Goal: Transaction & Acquisition: Purchase product/service

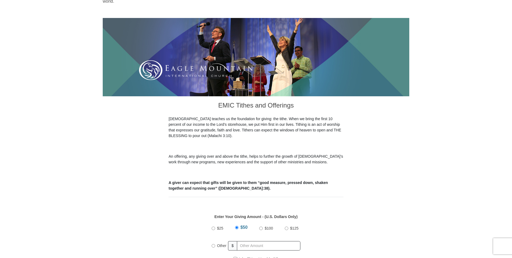
scroll to position [107, 0]
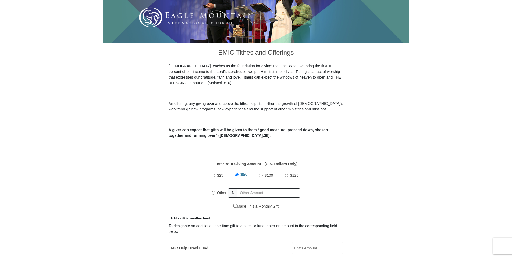
click at [213, 192] on input "Other" at bounding box center [212, 193] width 3 height 3
radio input "true"
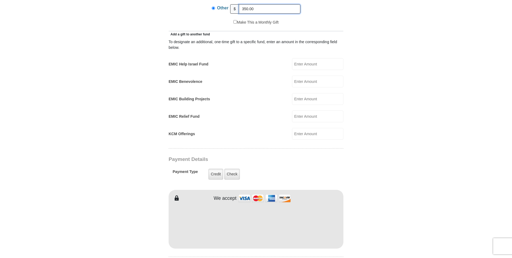
scroll to position [322, 0]
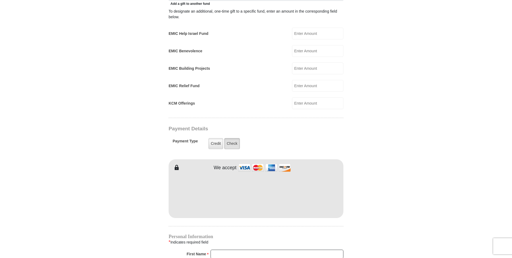
type input "350.00"
click at [232, 138] on label "Check" at bounding box center [232, 143] width 16 height 11
click at [0, 0] on input "Check" at bounding box center [0, 0] width 0 height 0
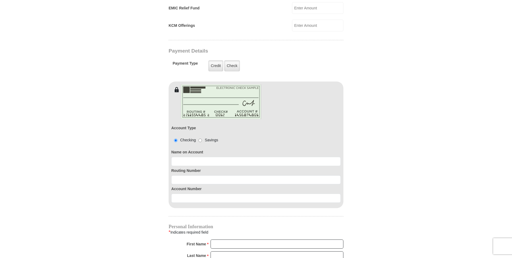
scroll to position [403, 0]
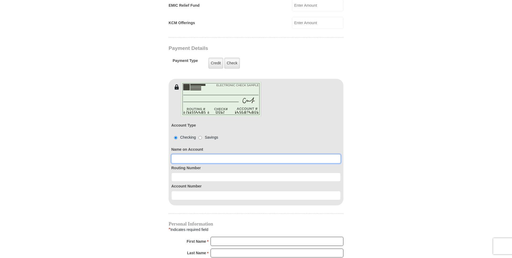
click at [262, 155] on input at bounding box center [255, 158] width 169 height 9
type input "[PERSON_NAME]"
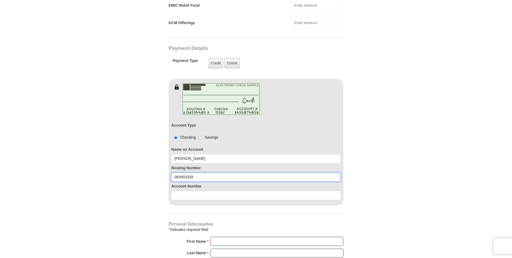
type input "083903328"
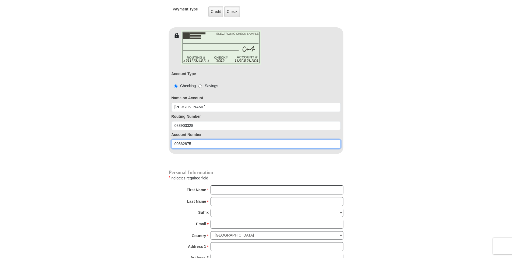
scroll to position [457, 0]
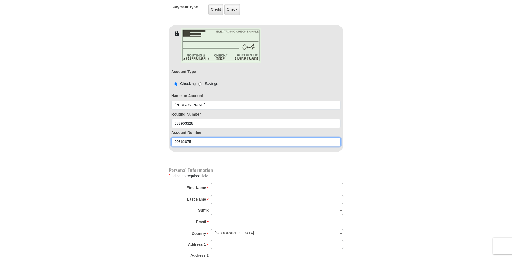
type input "00362875"
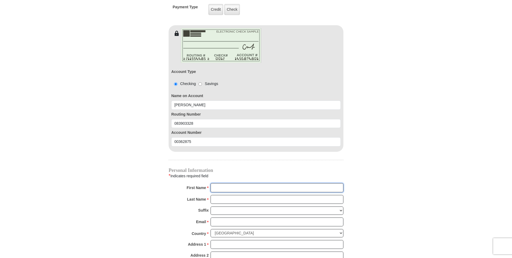
click at [226, 183] on input "First Name *" at bounding box center [276, 187] width 133 height 9
type input "[PERSON_NAME]"
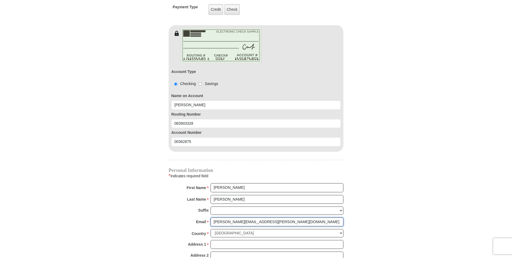
type input "[PERSON_NAME][EMAIL_ADDRESS][PERSON_NAME][DOMAIN_NAME]"
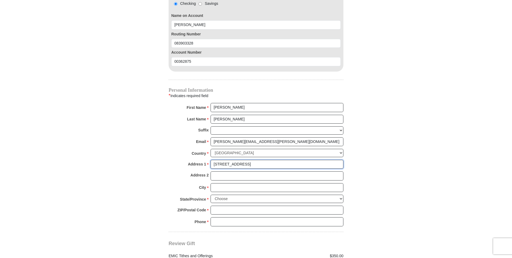
scroll to position [537, 0]
type input "[STREET_ADDRESS]"
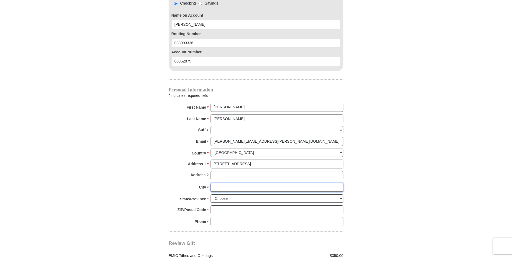
click at [220, 183] on input "City *" at bounding box center [276, 187] width 133 height 9
type input "[PERSON_NAME]"
click at [341, 195] on select "Choose [US_STATE] [US_STATE] [US_STATE] [US_STATE] [US_STATE] Armed Forces Amer…" at bounding box center [276, 199] width 133 height 8
select select "KY"
click at [210, 195] on select "Choose [US_STATE] [US_STATE] [US_STATE] [US_STATE] [US_STATE] Armed Forces Amer…" at bounding box center [276, 199] width 133 height 8
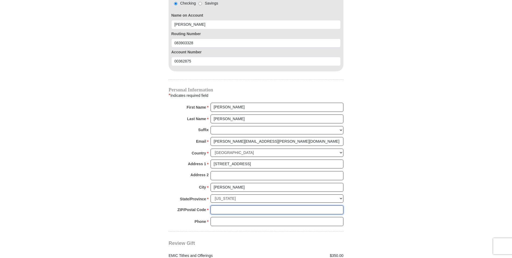
click at [241, 206] on input "ZIP/Postal Code *" at bounding box center [276, 210] width 133 height 9
type input "42025"
click at [244, 217] on input "Phone * *" at bounding box center [276, 221] width 133 height 9
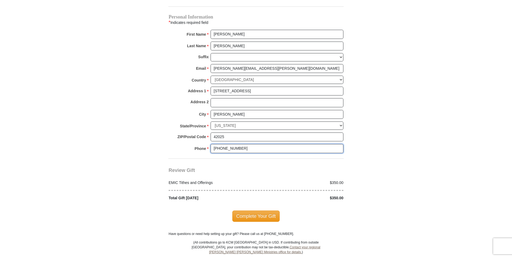
scroll to position [618, 0]
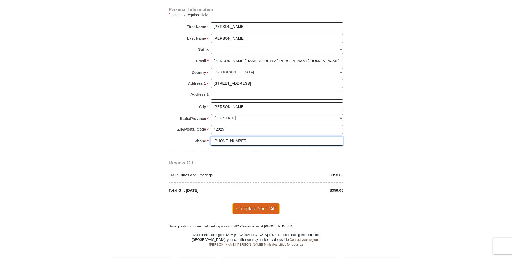
type input "[PHONE_NUMBER]"
click at [260, 203] on span "Complete Your Gift" at bounding box center [256, 208] width 48 height 11
